Goal: Information Seeking & Learning: Learn about a topic

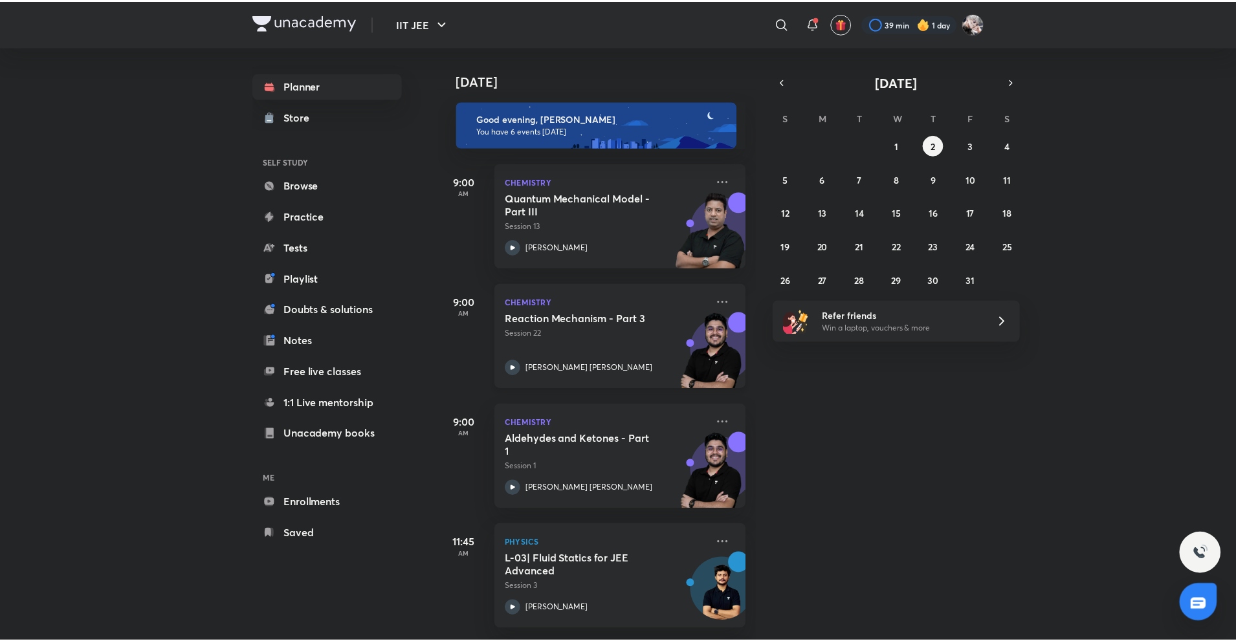
scroll to position [248, 0]
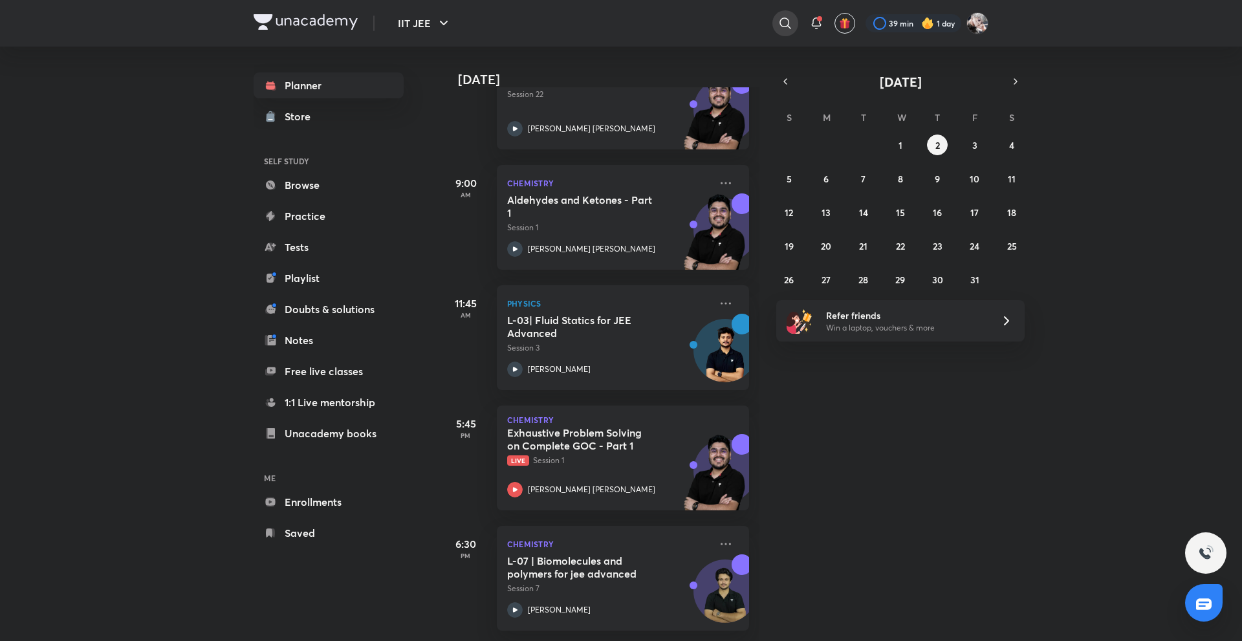
click at [785, 28] on icon at bounding box center [786, 24] width 16 height 16
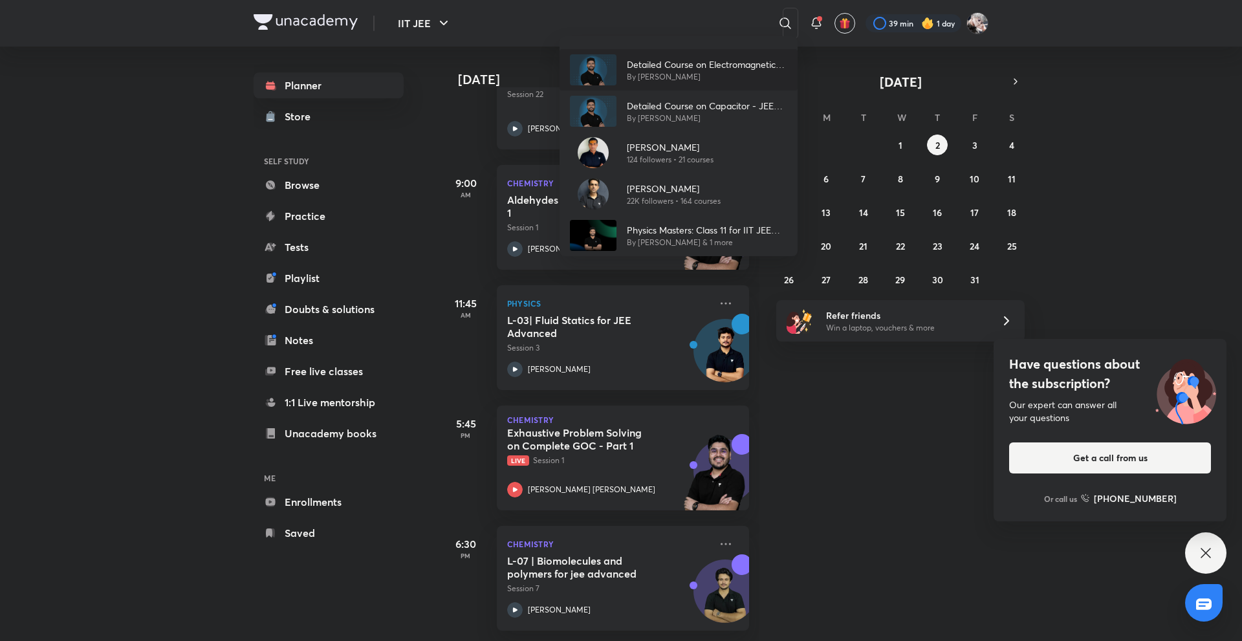
click at [683, 65] on p "Detailed Course on Electromagnetic Induction - JEE Main and Advanced" at bounding box center [707, 65] width 160 height 14
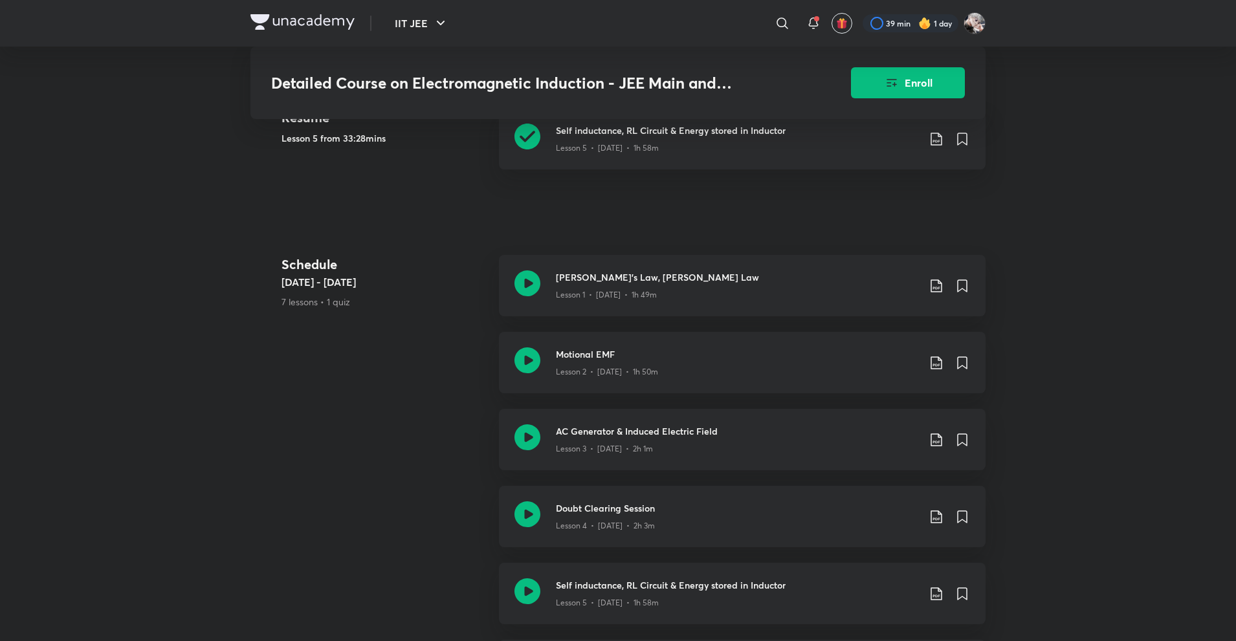
scroll to position [602, 0]
click at [623, 143] on div "Self inductance, RL Circuit & Energy stored in Inductor Lesson 5 • Sep 28 • 1h …" at bounding box center [742, 137] width 486 height 61
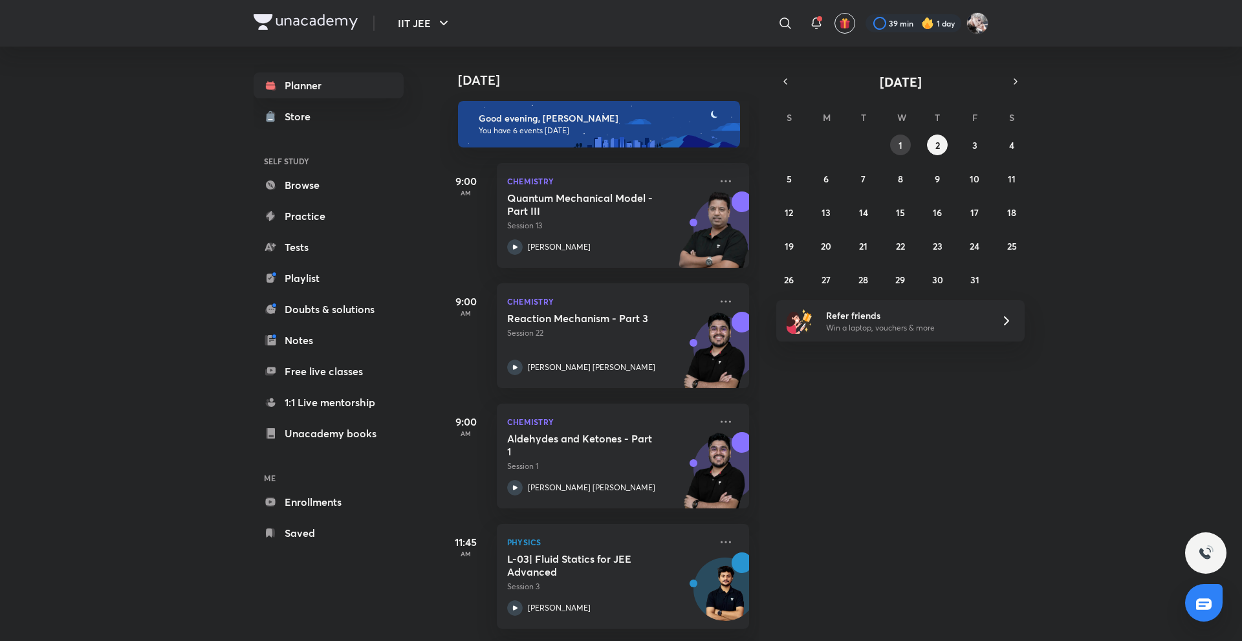
click at [891, 148] on button "1" at bounding box center [900, 145] width 21 height 21
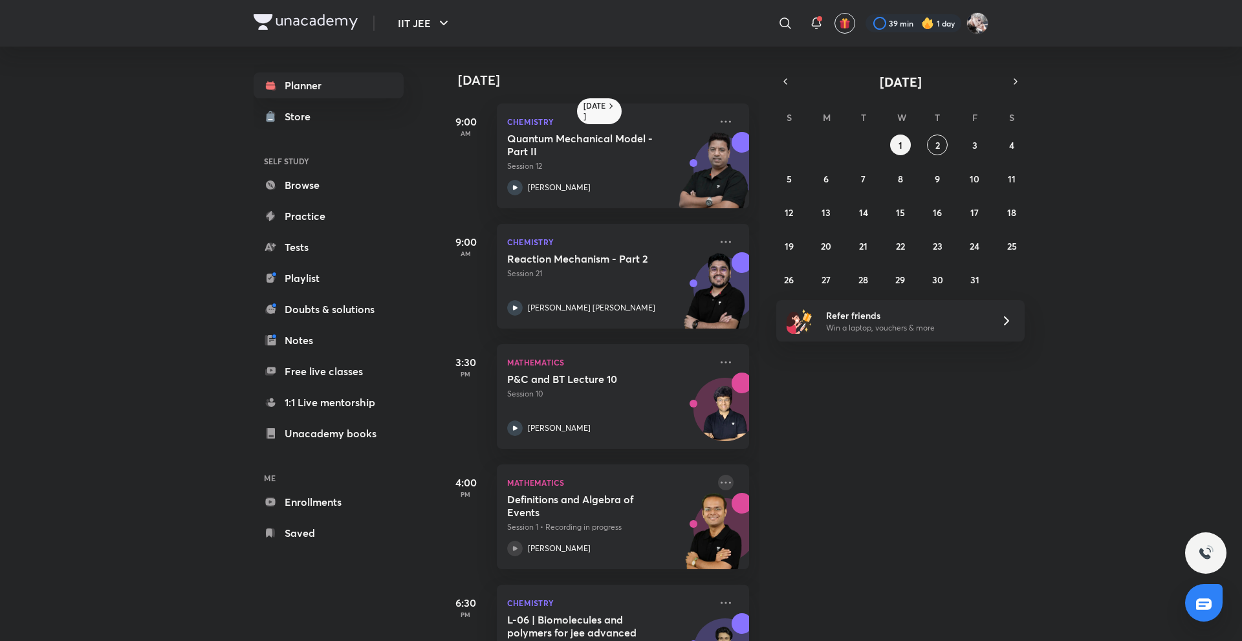
click at [721, 479] on icon at bounding box center [726, 483] width 16 height 16
click at [778, 518] on p "View educator" at bounding box center [815, 512] width 89 height 14
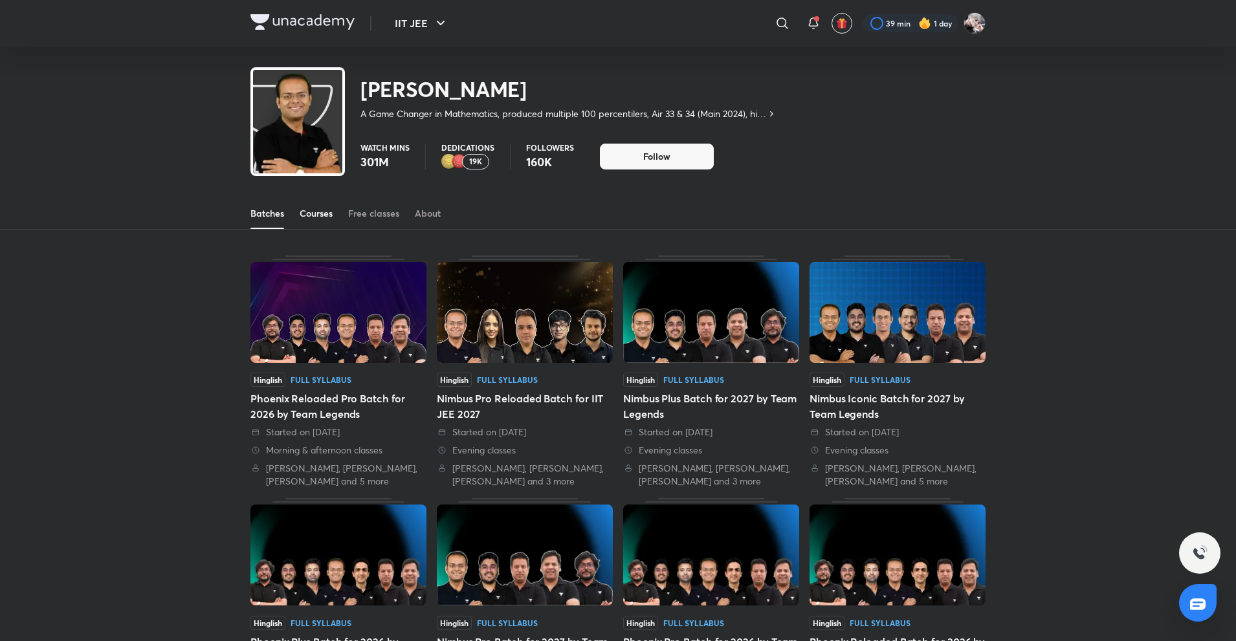
click at [323, 221] on link "Courses" at bounding box center [316, 213] width 33 height 31
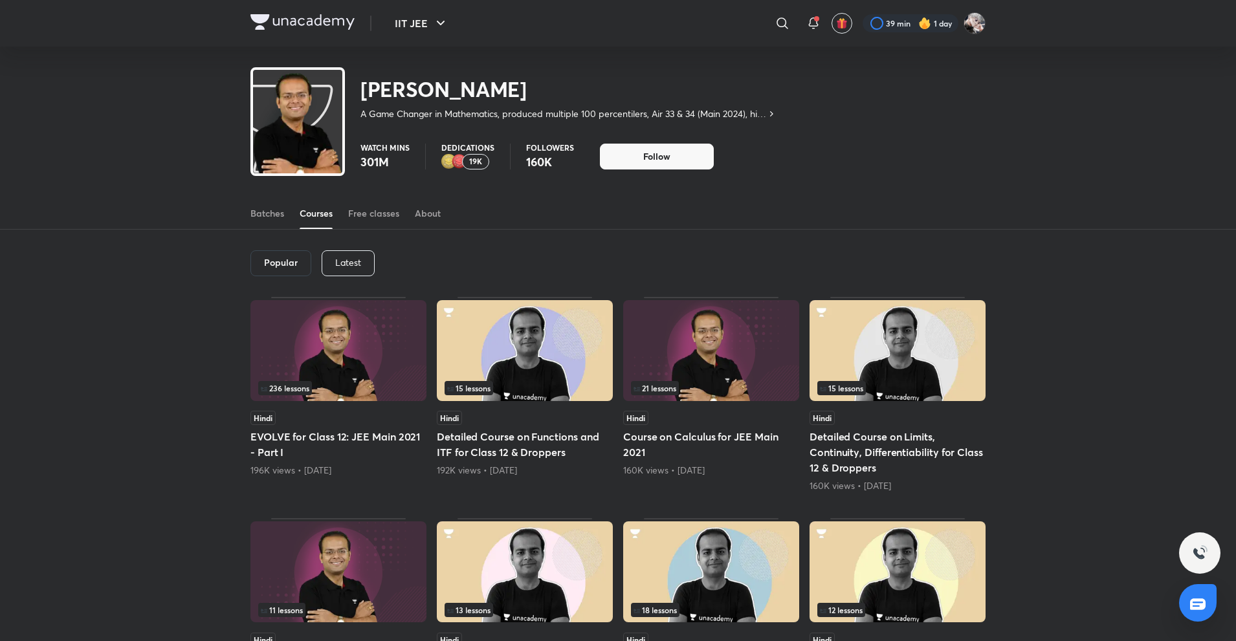
click at [367, 266] on div "Latest" at bounding box center [348, 263] width 53 height 26
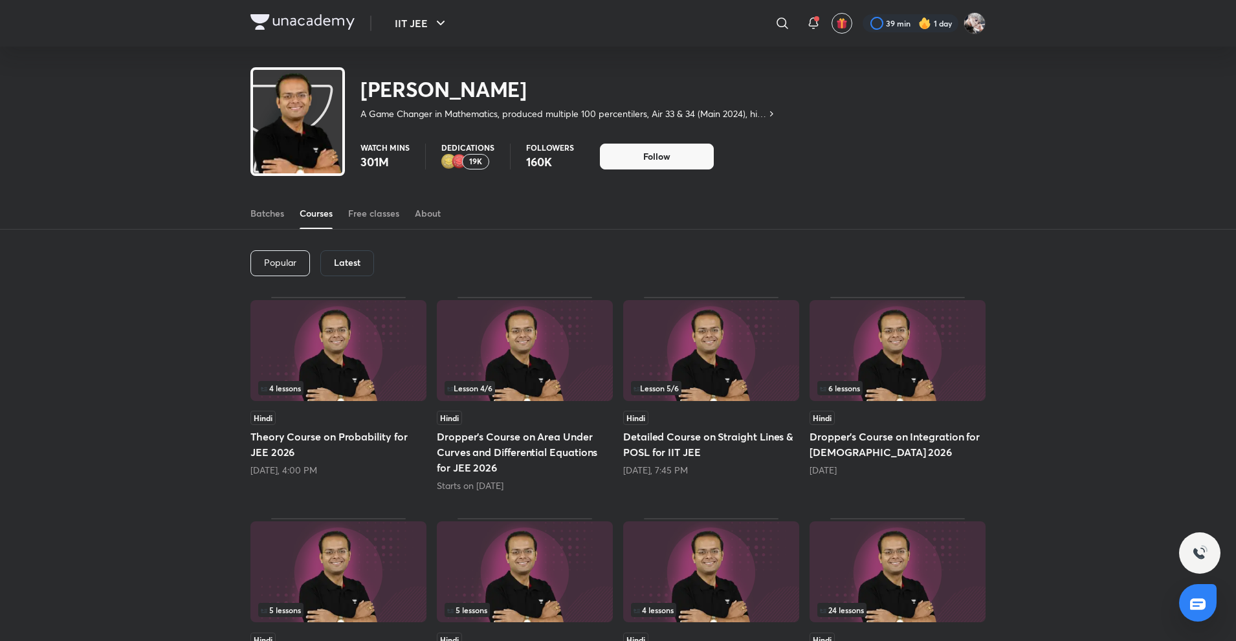
click at [359, 266] on h6 "Latest" at bounding box center [347, 262] width 27 height 10
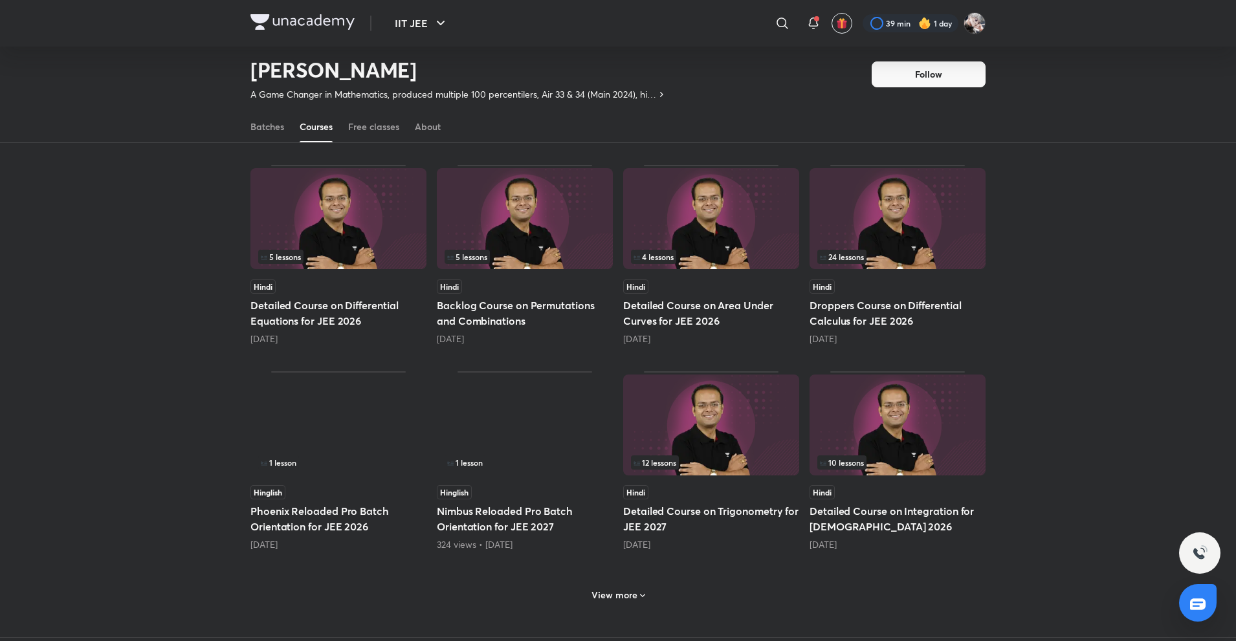
scroll to position [315, 0]
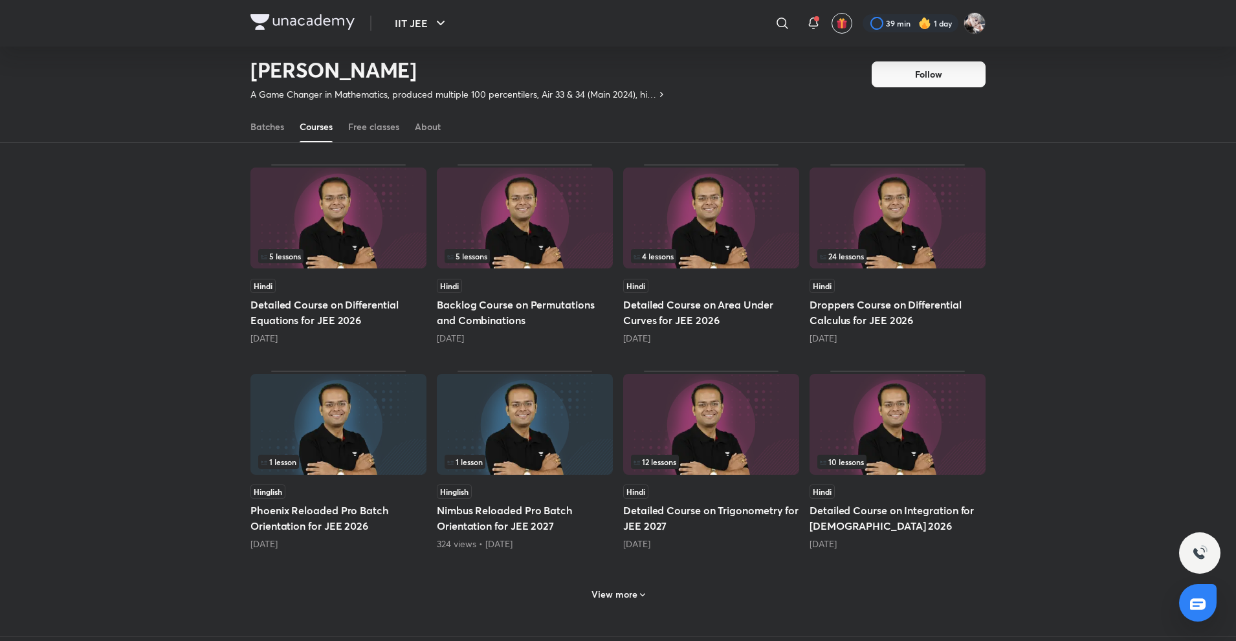
click at [882, 458] on div "10 lessons" at bounding box center [897, 462] width 160 height 14
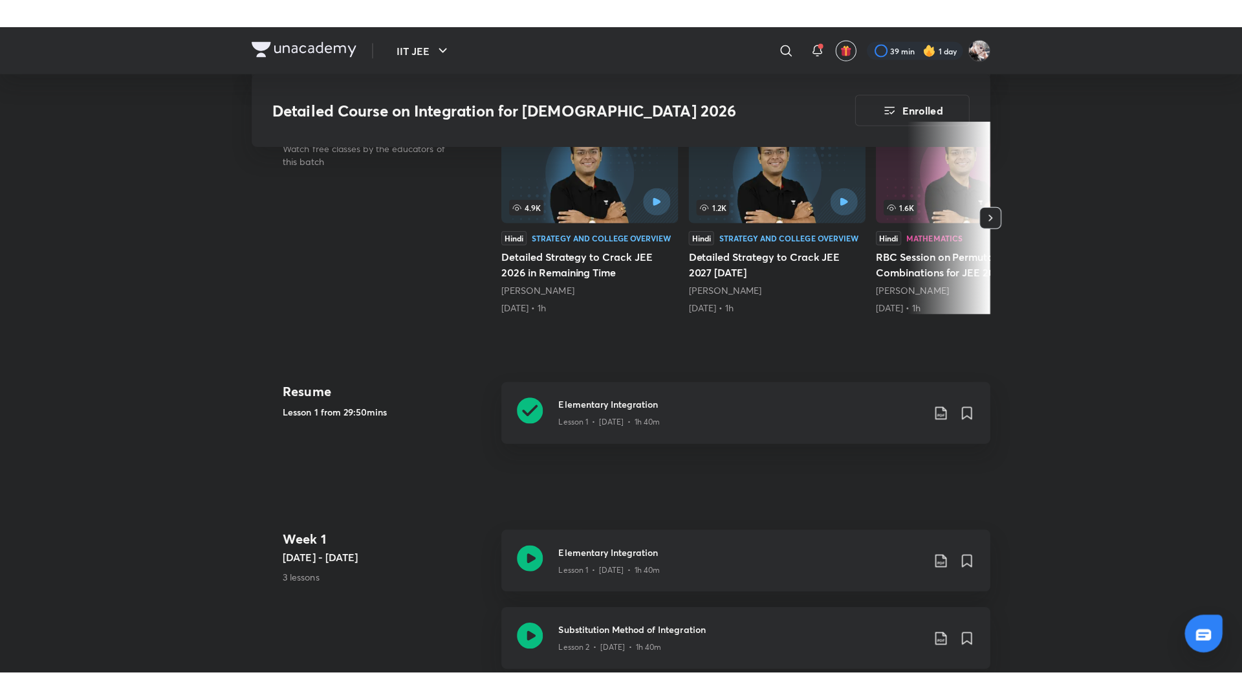
scroll to position [518, 0]
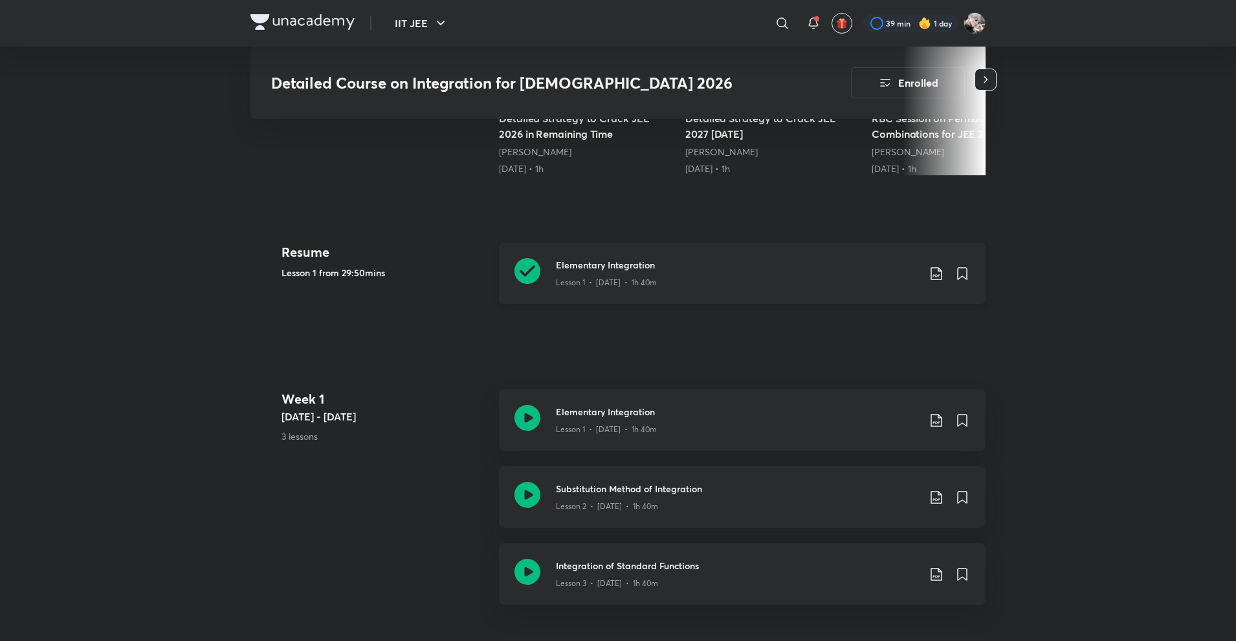
click at [587, 277] on p "Lesson 1 • [DATE] • 1h 40m" at bounding box center [606, 283] width 101 height 12
